Goal: Transaction & Acquisition: Purchase product/service

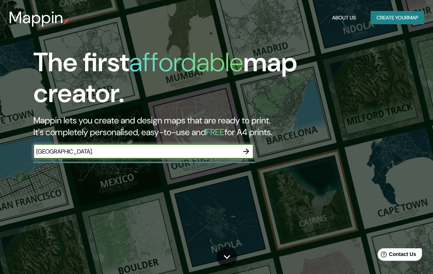
type input "[GEOGRAPHIC_DATA]"
click at [249, 148] on icon "button" at bounding box center [246, 151] width 9 height 9
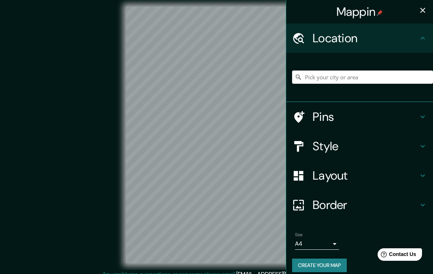
click at [336, 175] on h4 "Layout" at bounding box center [366, 175] width 106 height 15
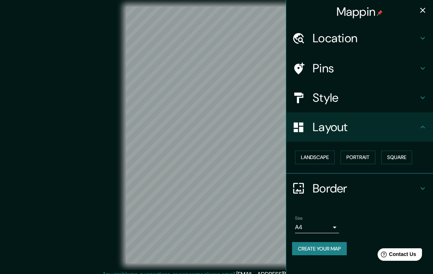
click at [312, 157] on button "Landscape" at bounding box center [315, 158] width 40 height 14
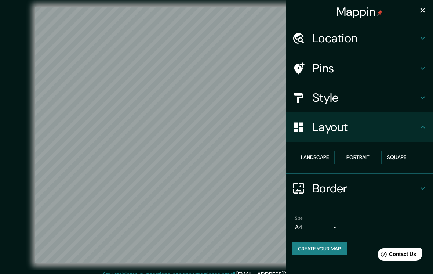
click at [308, 227] on body "Mappin Location Pins Style Layout Landscape Portrait Square Border Choose a bor…" at bounding box center [216, 137] width 433 height 274
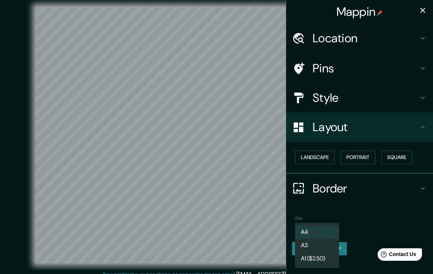
click at [307, 244] on li "A3" at bounding box center [317, 245] width 44 height 13
type input "a4"
click at [307, 244] on li "A3" at bounding box center [317, 245] width 44 height 13
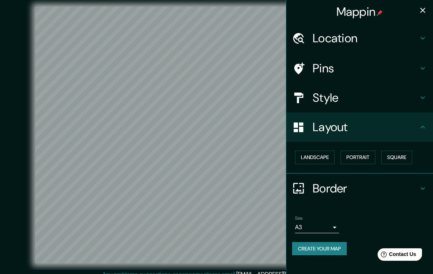
click at [342, 101] on h4 "Style" at bounding box center [366, 97] width 106 height 15
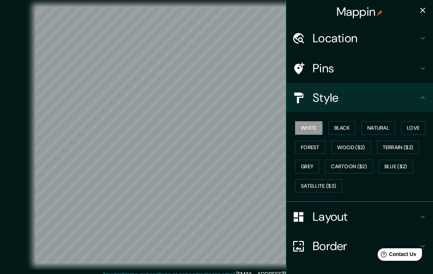
click at [338, 126] on button "Black" at bounding box center [343, 128] width 28 height 14
click at [378, 125] on button "Natural" at bounding box center [379, 128] width 34 height 14
click at [311, 167] on button "Grey" at bounding box center [307, 167] width 24 height 14
click at [416, 127] on button "Love" at bounding box center [413, 128] width 24 height 14
click at [390, 122] on button "Natural" at bounding box center [379, 128] width 34 height 14
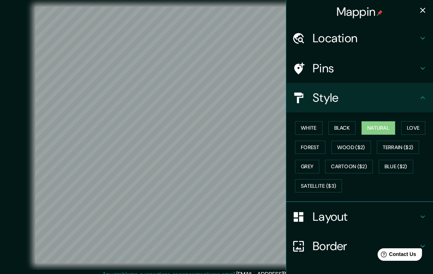
click at [350, 127] on button "Black" at bounding box center [343, 128] width 28 height 14
click at [303, 137] on div "White Black Natural Love Forest Wood ($2) Terrain ($2) Grey Cartoon ($2) Blue (…" at bounding box center [362, 156] width 141 height 77
click at [312, 126] on button "White" at bounding box center [309, 128] width 28 height 14
click at [315, 141] on button "Forest" at bounding box center [310, 148] width 30 height 14
click at [310, 165] on button "Grey" at bounding box center [307, 167] width 24 height 14
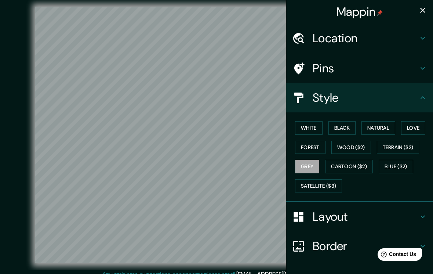
click at [332, 184] on button "Satellite ($3)" at bounding box center [318, 186] width 47 height 14
click at [399, 160] on button "Blue ($2)" at bounding box center [396, 167] width 35 height 14
click at [315, 162] on button "Grey" at bounding box center [307, 167] width 24 height 14
click at [308, 143] on button "Forest" at bounding box center [310, 148] width 30 height 14
click at [319, 179] on button "Satellite ($3)" at bounding box center [318, 186] width 47 height 14
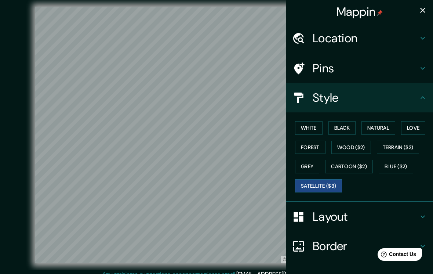
click at [424, 9] on icon "button" at bounding box center [423, 10] width 5 height 5
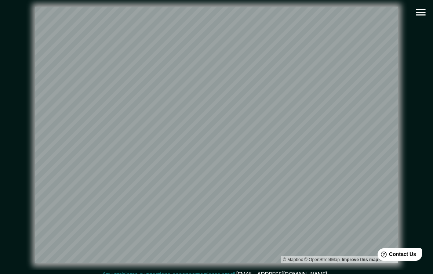
click at [421, 12] on icon "button" at bounding box center [421, 12] width 10 height 7
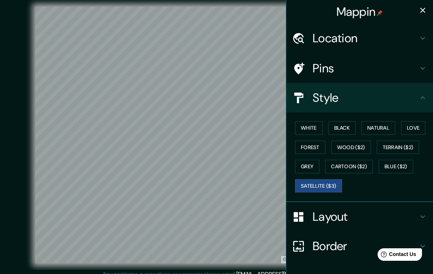
click at [307, 163] on button "Grey" at bounding box center [307, 167] width 24 height 14
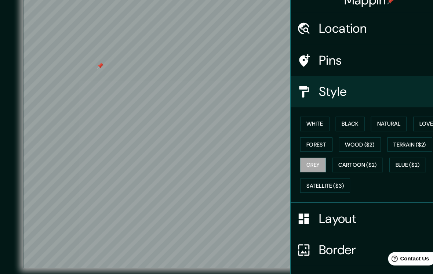
click at [370, 31] on h4 "Location" at bounding box center [366, 38] width 106 height 15
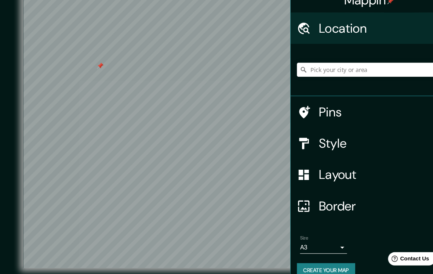
click at [337, 8] on h4 "Mappin" at bounding box center [360, 11] width 47 height 15
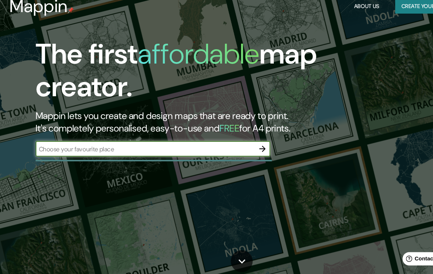
click at [67, 147] on input "text" at bounding box center [136, 151] width 206 height 8
click at [57, 147] on input "text" at bounding box center [136, 151] width 206 height 8
click at [61, 147] on input "text" at bounding box center [136, 151] width 206 height 8
click at [63, 147] on input "text" at bounding box center [136, 151] width 206 height 8
click at [57, 147] on input "text" at bounding box center [136, 151] width 206 height 8
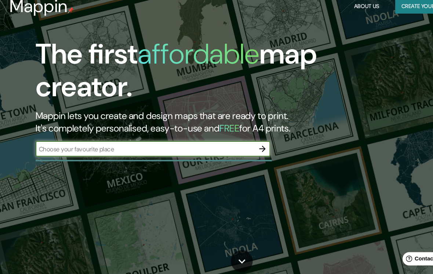
click at [245, 147] on icon "button" at bounding box center [246, 151] width 9 height 9
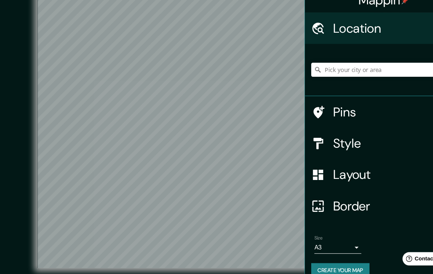
click at [331, 259] on button "Create your map" at bounding box center [319, 266] width 55 height 14
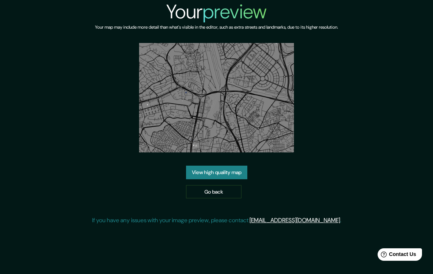
click at [199, 179] on link "View high quality map" at bounding box center [216, 173] width 61 height 14
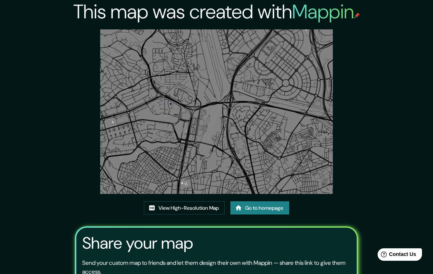
click at [190, 209] on link "View High-Resolution Map" at bounding box center [184, 208] width 81 height 14
